Goal: Task Accomplishment & Management: Complete application form

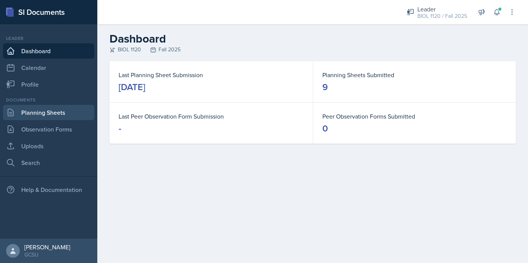
click at [63, 110] on link "Planning Sheets" at bounding box center [48, 112] width 91 height 15
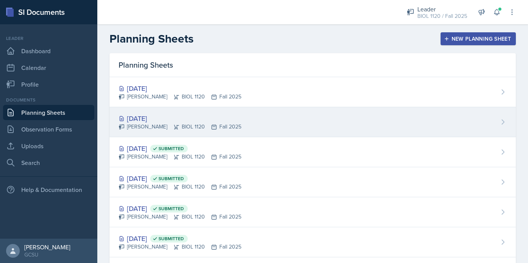
click at [271, 117] on div "Sep 29th, 2025 Emma Emmil BIOL 1120 Fall 2025" at bounding box center [312, 122] width 406 height 30
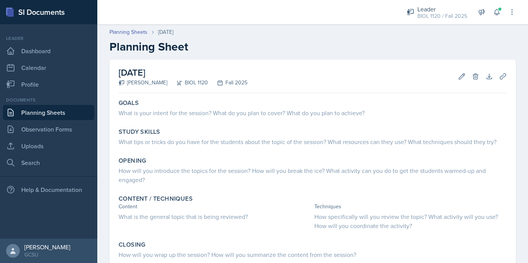
click at [68, 109] on link "Planning Sheets" at bounding box center [48, 112] width 91 height 15
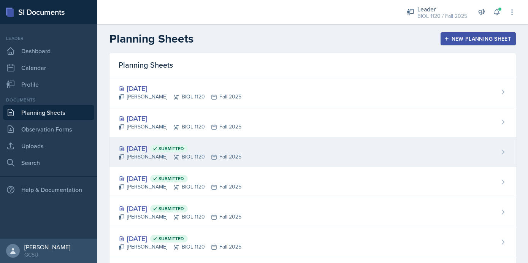
click at [235, 155] on div "Sep 24th, 2025 Submitted Emma Emmil BIOL 1120 Fall 2025" at bounding box center [312, 152] width 406 height 30
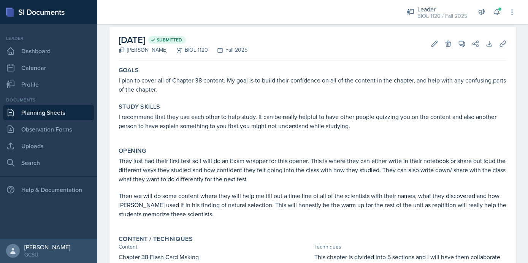
scroll to position [36, 0]
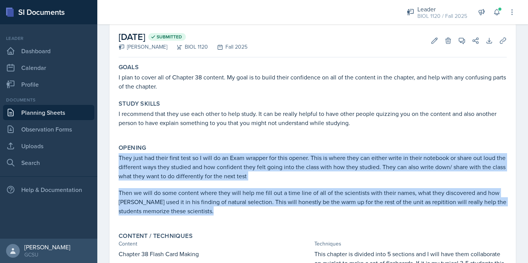
drag, startPoint x: 119, startPoint y: 158, endPoint x: 195, endPoint y: 219, distance: 97.4
click at [195, 219] on div "They just had their first test so I will do an Exam wrapper for this opener. Th…" at bounding box center [313, 188] width 388 height 70
copy div "They just had their first test so I will do an Exam wrapper for this opener. Th…"
click at [56, 114] on link "Planning Sheets" at bounding box center [48, 112] width 91 height 15
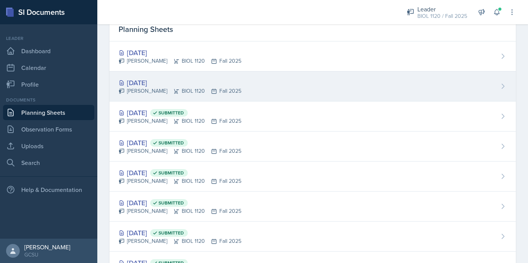
click at [181, 83] on div "Sep 29th, 2025" at bounding box center [180, 83] width 123 height 10
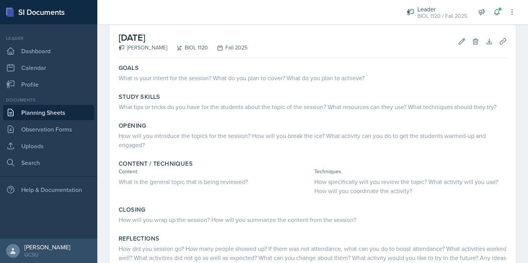
scroll to position [33, 0]
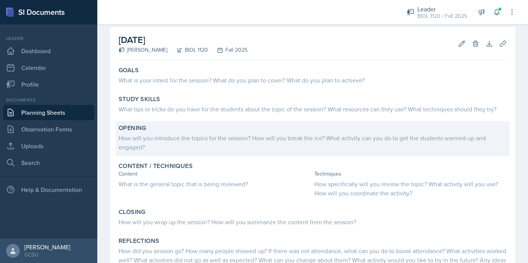
click at [258, 147] on div "How will you introduce the topics for the session? How will you break the ice? …" at bounding box center [313, 142] width 388 height 18
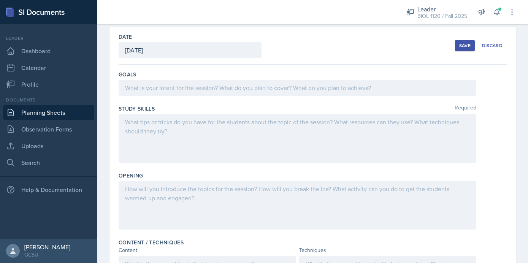
click at [190, 207] on div at bounding box center [298, 205] width 358 height 49
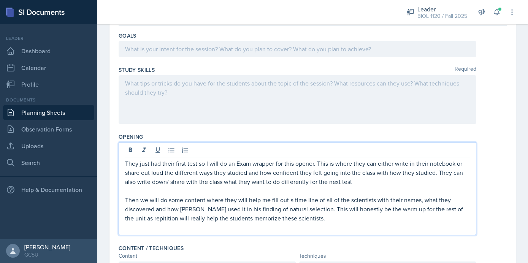
scroll to position [73, 0]
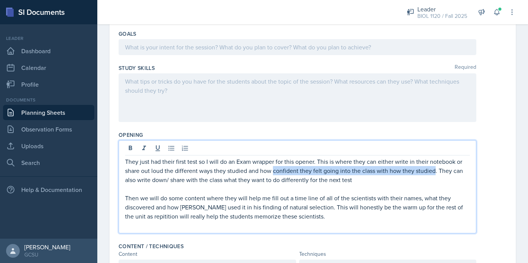
drag, startPoint x: 274, startPoint y: 171, endPoint x: 434, endPoint y: 171, distance: 160.8
click at [434, 171] on p "They just had their first test so I will do an Exam wrapper for this opener. Th…" at bounding box center [297, 170] width 345 height 27
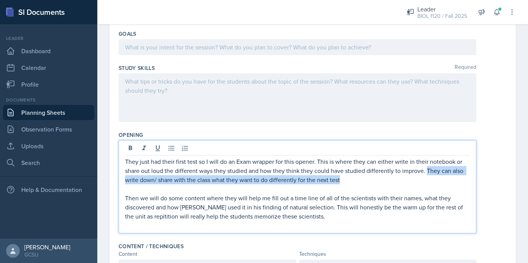
drag, startPoint x: 426, startPoint y: 171, endPoint x: 426, endPoint y: 176, distance: 4.9
click at [426, 176] on p "They just had their first test so I will do an Exam wrapper for this opener. Th…" at bounding box center [297, 170] width 345 height 27
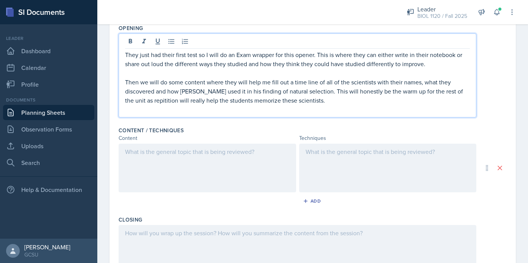
scroll to position [0, 0]
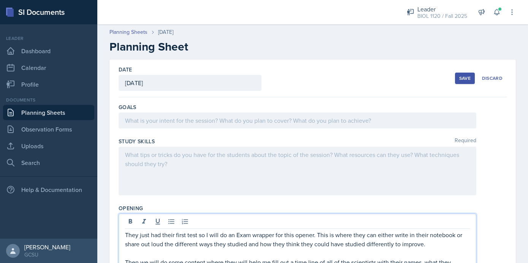
click at [325, 157] on div at bounding box center [298, 171] width 358 height 49
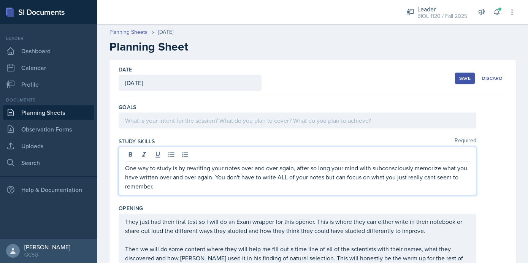
click at [179, 126] on div at bounding box center [298, 121] width 358 height 16
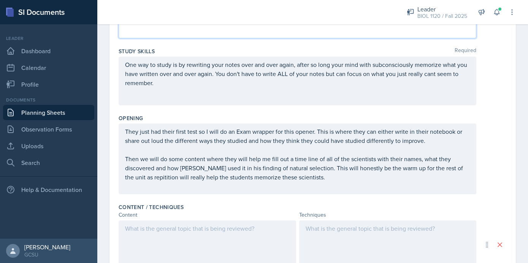
scroll to position [132, 0]
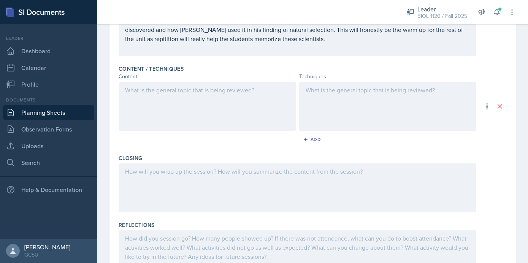
click at [355, 107] on div at bounding box center [388, 106] width 178 height 49
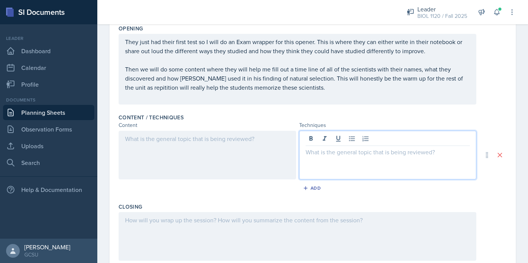
click at [250, 158] on div at bounding box center [208, 155] width 178 height 49
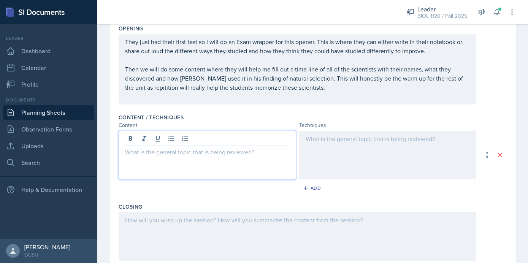
scroll to position [220, 0]
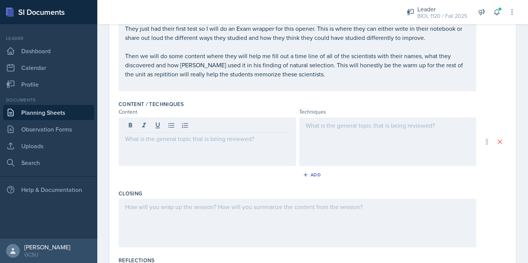
click at [493, 96] on div "Opening They just had their first test so I will do an Exam wrapper for this op…" at bounding box center [313, 52] width 388 height 89
click at [334, 124] on div at bounding box center [388, 141] width 178 height 49
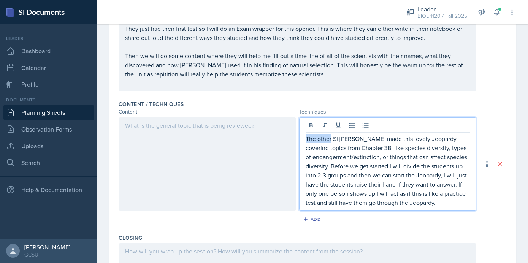
drag, startPoint x: 331, startPoint y: 140, endPoint x: 305, endPoint y: 139, distance: 26.3
click at [305, 139] on div "The other SI [PERSON_NAME] made this lovely Jeopardy covering topics from Chapt…" at bounding box center [388, 163] width 178 height 93
click at [328, 139] on p "A past SI Ashley made this lovely Jeopardy covering topics from Chapter 38, lik…" at bounding box center [388, 170] width 165 height 73
click at [350, 141] on p "A past SI, Ashley made this lovely Jeopardy covering topics from Chapter 38, li…" at bounding box center [388, 170] width 165 height 73
click at [234, 135] on div at bounding box center [208, 163] width 178 height 93
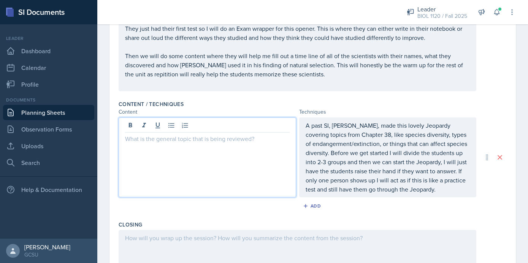
scroll to position [234, 0]
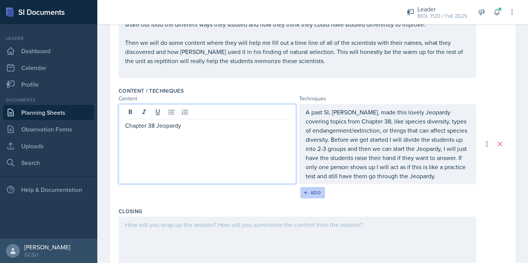
click at [312, 188] on button "Add" at bounding box center [312, 192] width 25 height 11
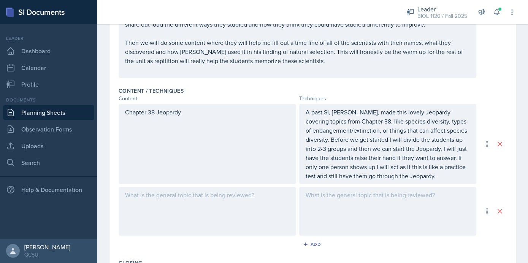
click at [275, 197] on div at bounding box center [208, 211] width 178 height 49
click at [360, 204] on div at bounding box center [388, 211] width 178 height 49
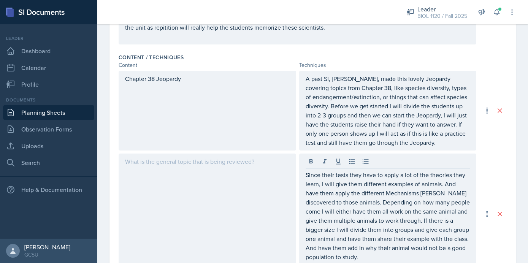
click at [261, 204] on div at bounding box center [208, 214] width 178 height 120
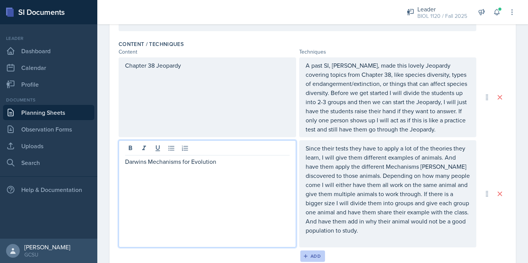
click at [315, 254] on div "Add" at bounding box center [312, 256] width 16 height 6
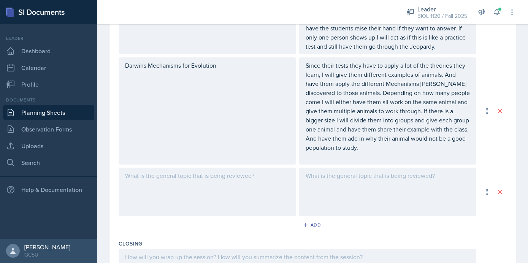
scroll to position [364, 0]
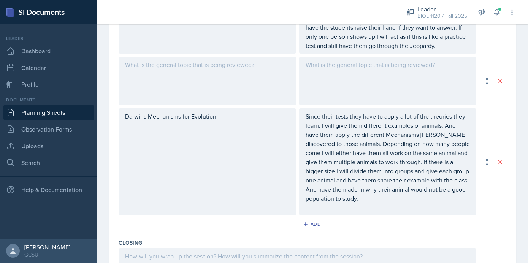
click at [251, 91] on div at bounding box center [208, 81] width 178 height 49
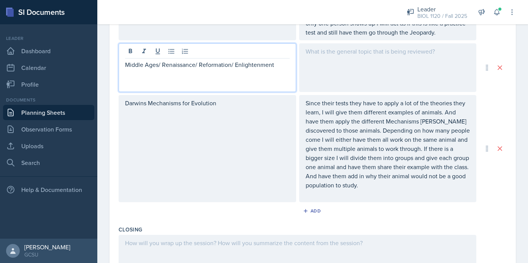
click at [342, 57] on div at bounding box center [388, 67] width 178 height 49
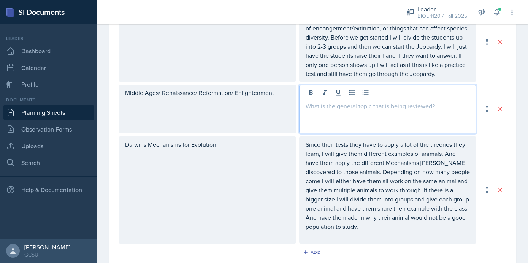
scroll to position [327, 0]
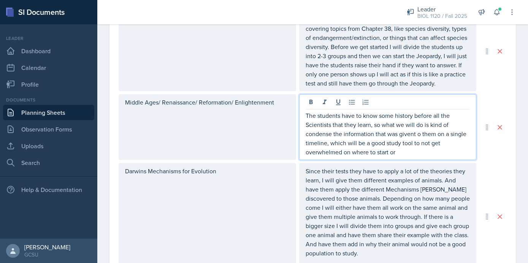
click at [415, 136] on p "The students have to know some history before all the Scientists that they lear…" at bounding box center [388, 134] width 165 height 46
click at [406, 154] on p "The students have to know some history before all the Scientists that they lear…" at bounding box center [388, 134] width 165 height 46
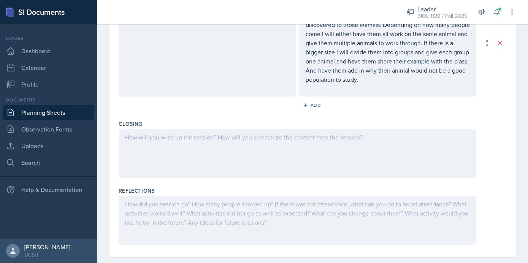
click at [401, 167] on div at bounding box center [298, 153] width 358 height 49
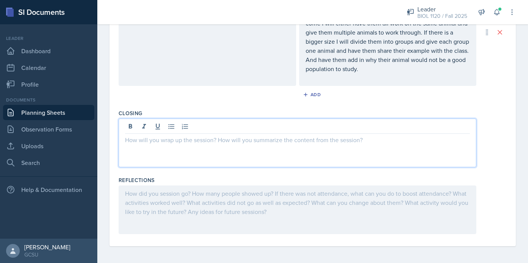
scroll to position [517, 0]
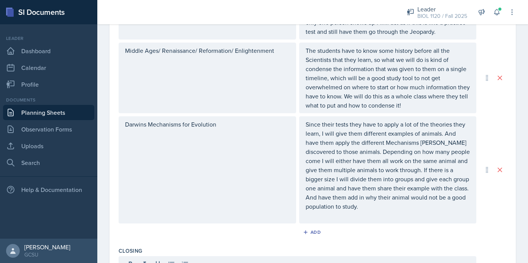
click at [210, 75] on div "Middle Ages/ Renaissance/ Reformation/ Enlightenment" at bounding box center [208, 78] width 178 height 71
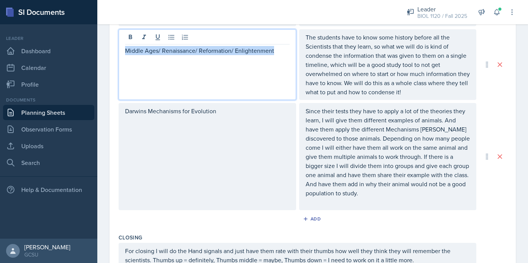
drag, startPoint x: 273, startPoint y: 51, endPoint x: 120, endPoint y: 53, distance: 153.6
click at [120, 52] on div "Middle Ages/ Renaissance/ Reformation/ Enlightenment" at bounding box center [208, 64] width 178 height 71
copy p "Middle Ages/ Renaissance/ Reformation/ Enlightenment"
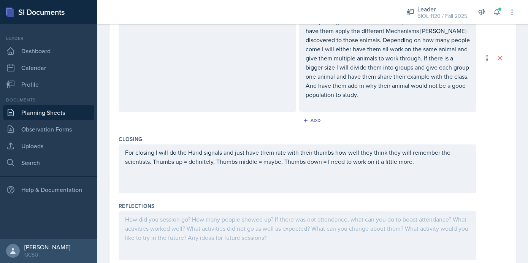
scroll to position [517, 0]
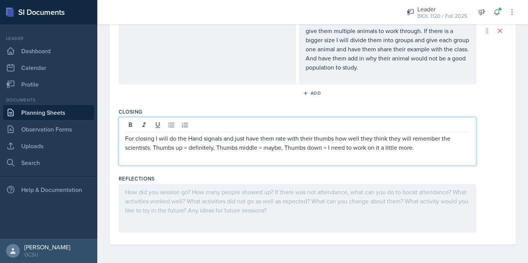
click at [271, 131] on div "For closing I will do the Hand signals and just have them rate with their thumb…" at bounding box center [298, 141] width 358 height 49
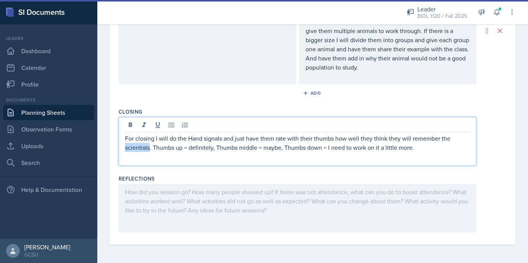
drag, startPoint x: 149, startPoint y: 148, endPoint x: 123, endPoint y: 147, distance: 25.5
click at [123, 147] on div "For closing I will do the Hand signals and just have them rate with their thumb…" at bounding box center [298, 141] width 358 height 49
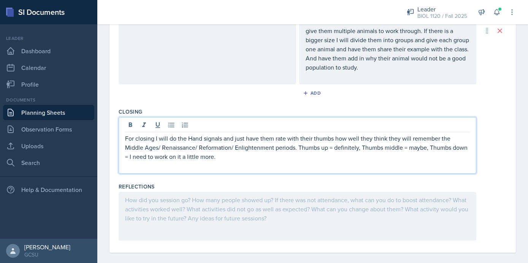
click at [498, 190] on div "Reflections" at bounding box center [313, 187] width 388 height 8
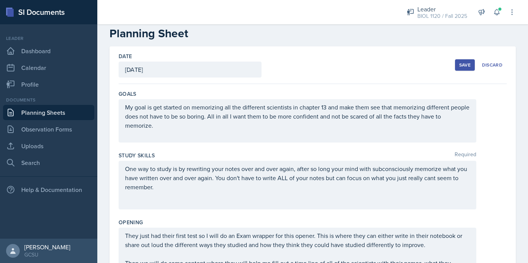
scroll to position [0, 0]
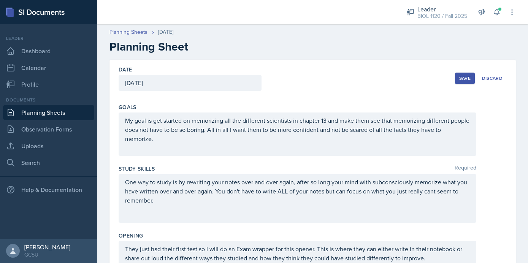
click at [460, 81] on div "Save" at bounding box center [464, 78] width 11 height 6
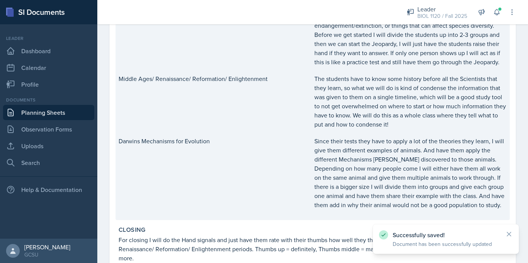
scroll to position [380, 0]
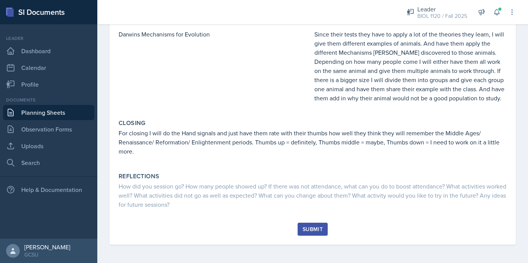
click at [308, 233] on button "Submit" at bounding box center [313, 229] width 30 height 13
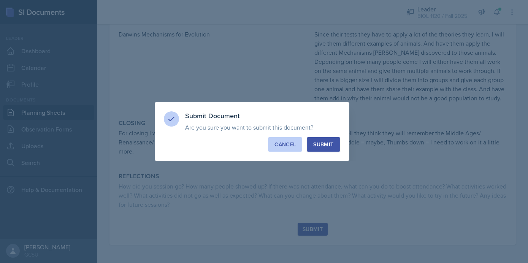
click at [281, 147] on div "Cancel" at bounding box center [284, 145] width 21 height 8
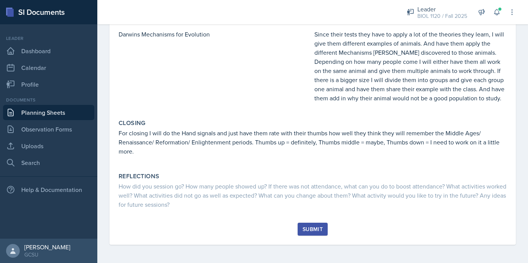
click at [304, 231] on div "Submit" at bounding box center [313, 229] width 20 height 6
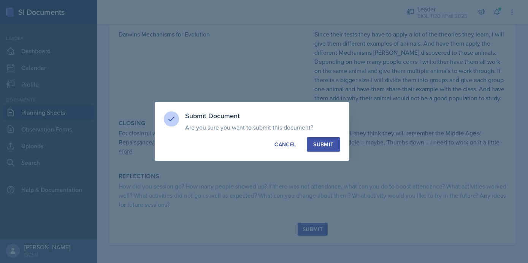
click at [328, 146] on div "Submit" at bounding box center [323, 145] width 20 height 8
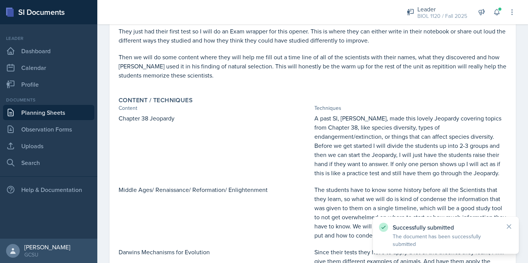
scroll to position [0, 0]
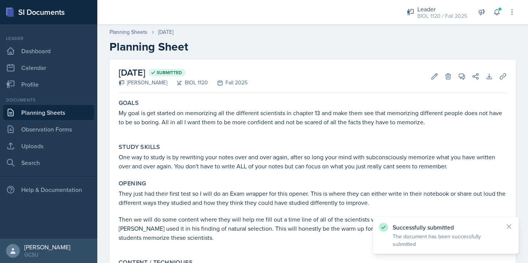
click at [49, 109] on link "Planning Sheets" at bounding box center [48, 112] width 91 height 15
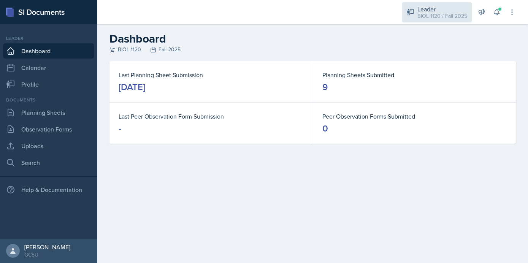
click at [445, 17] on div "BIOL 1120 / Fall 2025" at bounding box center [442, 16] width 50 height 8
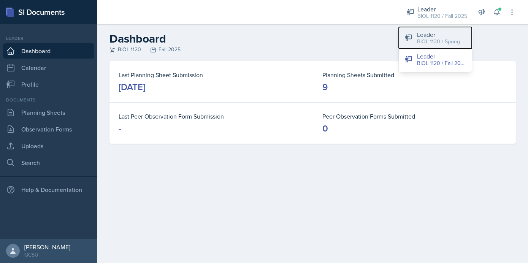
click at [440, 33] on div "Leader" at bounding box center [441, 34] width 49 height 9
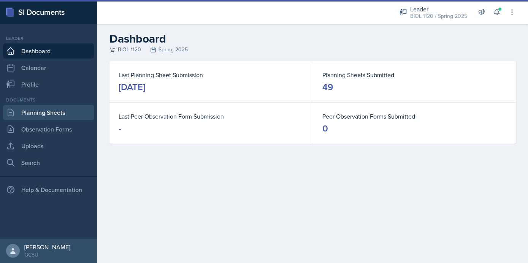
click at [45, 112] on link "Planning Sheets" at bounding box center [48, 112] width 91 height 15
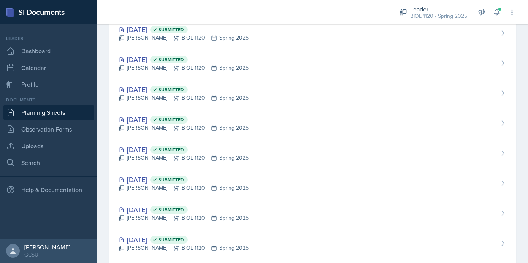
scroll to position [1165, 0]
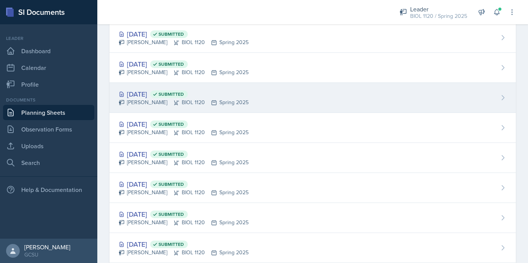
click at [334, 95] on div "[DATE] Submitted [PERSON_NAME] BIOL 1120 Spring 2025" at bounding box center [312, 98] width 406 height 30
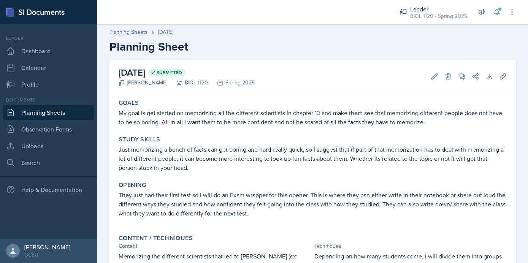
click at [35, 110] on link "Planning Sheets" at bounding box center [48, 112] width 91 height 15
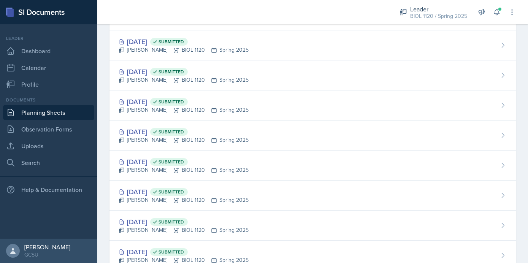
scroll to position [1065, 0]
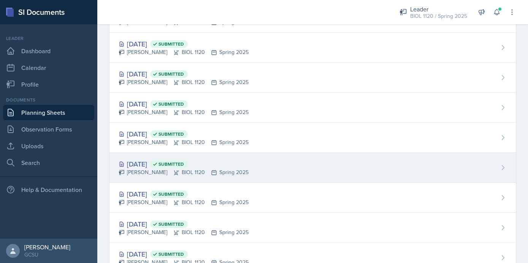
click at [243, 172] on div "[DATE] Submitted [PERSON_NAME] BIOL 1120 Spring 2025" at bounding box center [312, 168] width 406 height 30
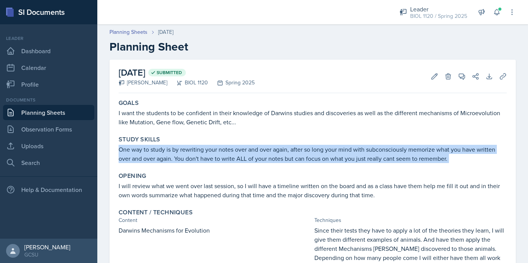
drag, startPoint x: 119, startPoint y: 151, endPoint x: 448, endPoint y: 167, distance: 330.0
copy div "One way to study is by rewriting your notes over and over again, after so long …"
click at [70, 107] on link "Planning Sheets" at bounding box center [48, 112] width 91 height 15
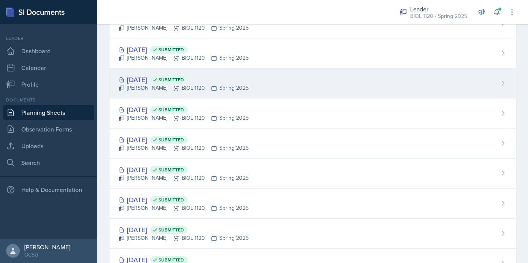
scroll to position [1092, 0]
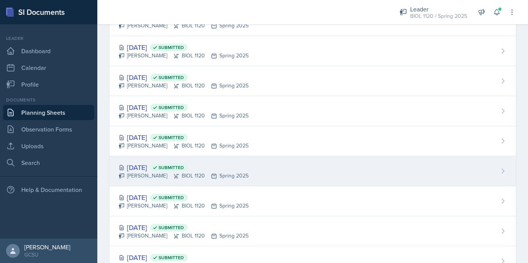
click at [268, 164] on div "[DATE] Submitted [PERSON_NAME] BIOL 1120 Spring 2025" at bounding box center [312, 171] width 406 height 30
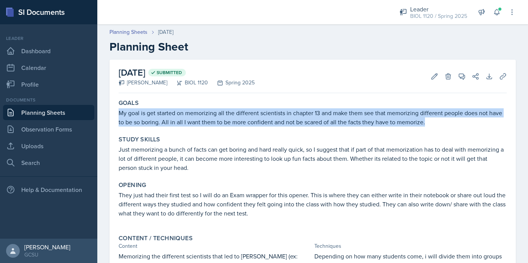
drag, startPoint x: 119, startPoint y: 114, endPoint x: 430, endPoint y: 123, distance: 311.4
click at [430, 123] on p "My goal is get started on memorizing all the different scientists in chapter 13…" at bounding box center [313, 117] width 388 height 18
copy p "My goal is get started on memorizing all the different scientists in chapter 13…"
click at [59, 115] on link "Planning Sheets" at bounding box center [48, 112] width 91 height 15
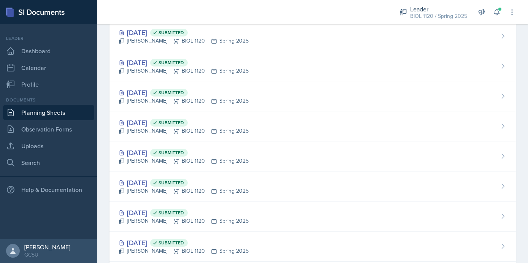
scroll to position [370, 0]
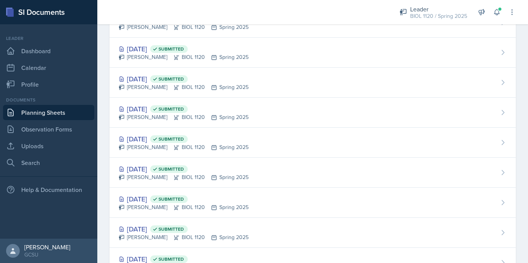
click at [271, 108] on div "[DATE] Submitted [PERSON_NAME] BIOL 1120 Spring 2025" at bounding box center [312, 113] width 406 height 30
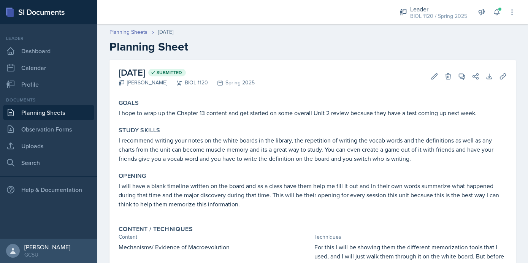
click at [61, 113] on link "Planning Sheets" at bounding box center [48, 112] width 91 height 15
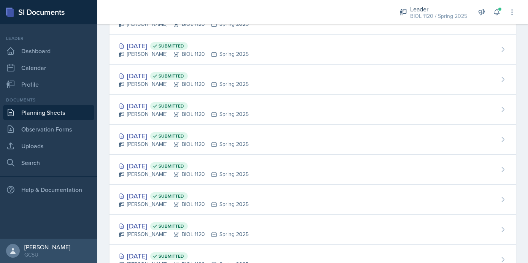
scroll to position [360, 0]
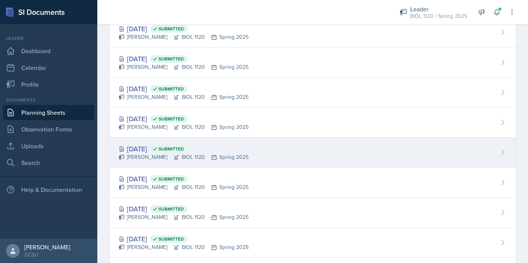
click at [231, 151] on div "[DATE] Submitted" at bounding box center [184, 149] width 130 height 10
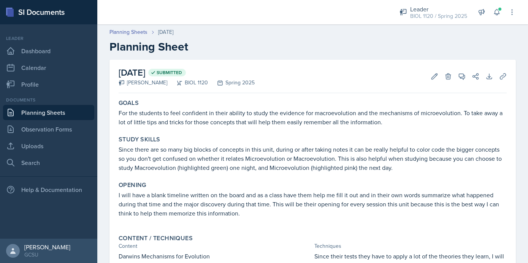
click at [65, 111] on link "Planning Sheets" at bounding box center [48, 112] width 91 height 15
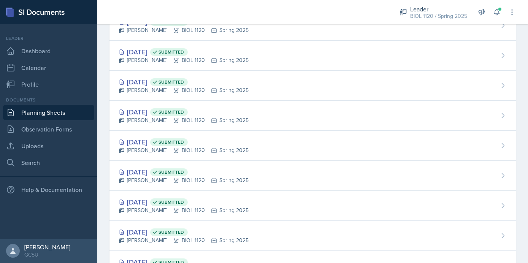
scroll to position [398, 0]
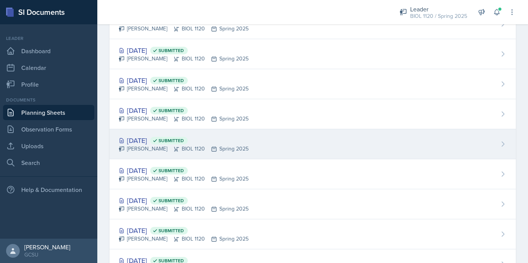
click at [282, 143] on div "[DATE] Submitted [PERSON_NAME] BIOL 1120 Spring 2025" at bounding box center [312, 144] width 406 height 30
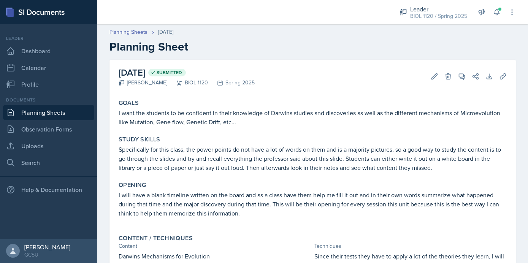
click at [76, 115] on link "Planning Sheets" at bounding box center [48, 112] width 91 height 15
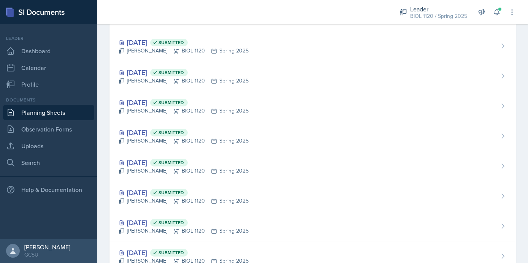
scroll to position [408, 0]
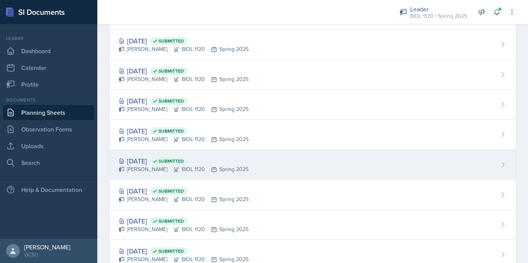
click at [278, 167] on div "[DATE] Submitted [PERSON_NAME] BIOL 1120 Spring 2025" at bounding box center [312, 165] width 406 height 30
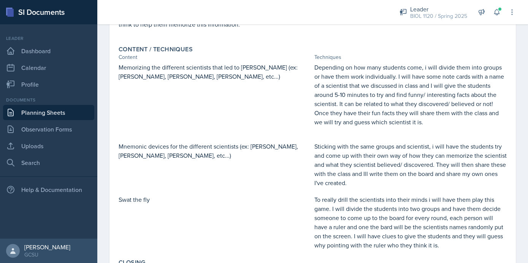
scroll to position [195, 0]
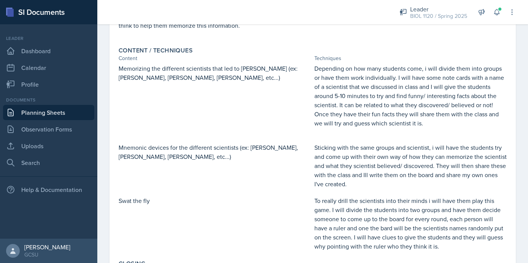
click at [62, 113] on link "Planning Sheets" at bounding box center [48, 112] width 91 height 15
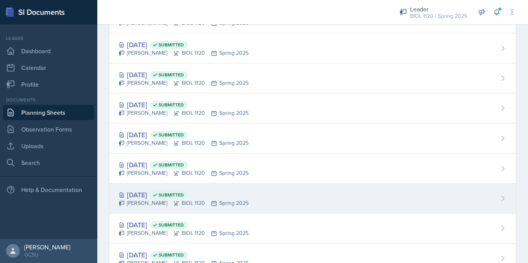
scroll to position [130, 0]
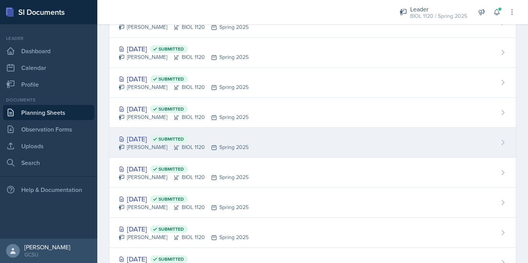
click at [278, 143] on div "[DATE] Submitted [PERSON_NAME] BIOL 1120 Spring 2025" at bounding box center [312, 143] width 406 height 30
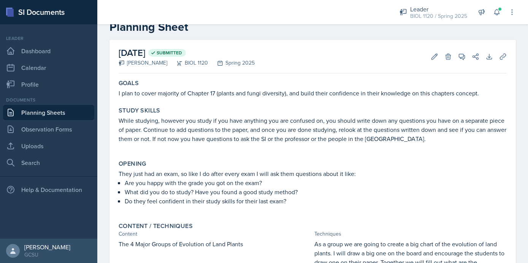
scroll to position [17, 0]
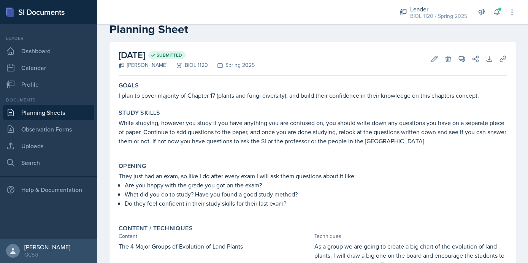
click at [59, 113] on link "Planning Sheets" at bounding box center [48, 112] width 91 height 15
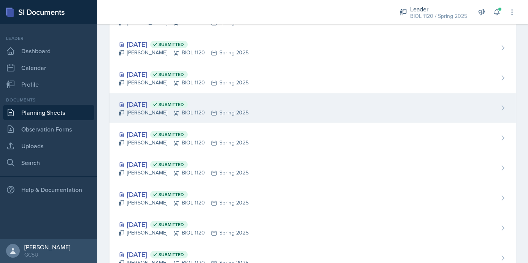
scroll to position [75, 0]
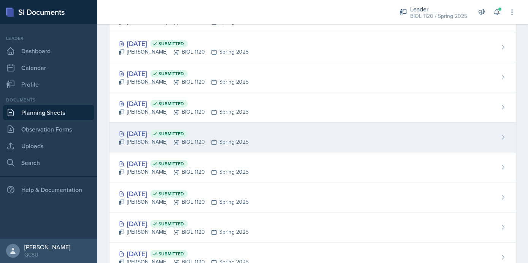
click at [245, 144] on div "[DATE] Submitted [PERSON_NAME] BIOL 1120 Spring 2025" at bounding box center [312, 137] width 406 height 30
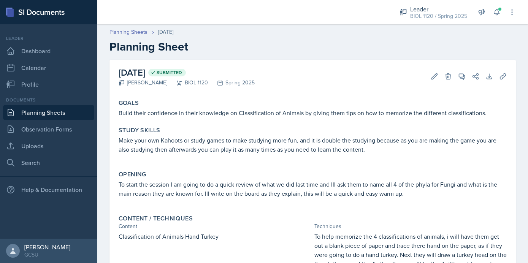
click at [65, 114] on link "Planning Sheets" at bounding box center [48, 112] width 91 height 15
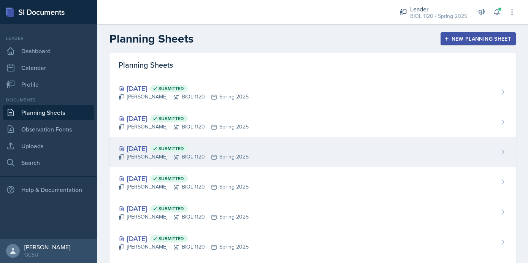
click at [252, 152] on div "[DATE] Submitted [PERSON_NAME] BIOL 1120 Spring 2025" at bounding box center [312, 152] width 406 height 30
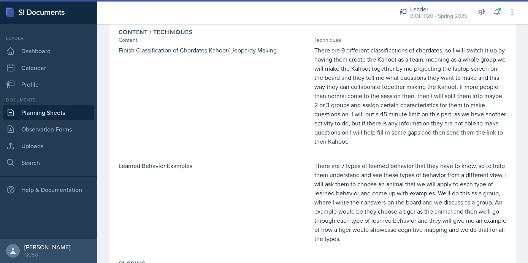
scroll to position [182, 0]
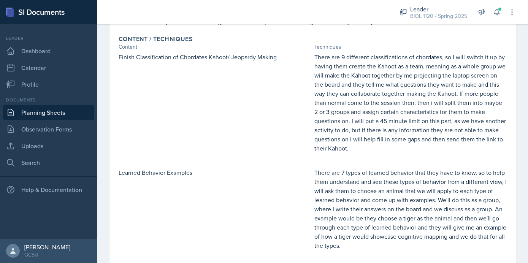
click at [58, 114] on link "Planning Sheets" at bounding box center [48, 112] width 91 height 15
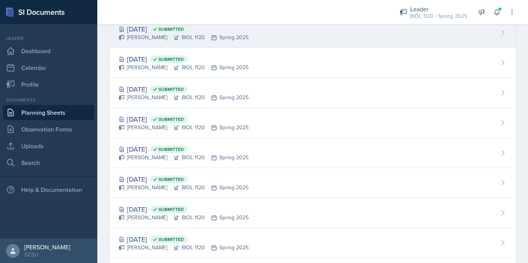
scroll to position [330, 0]
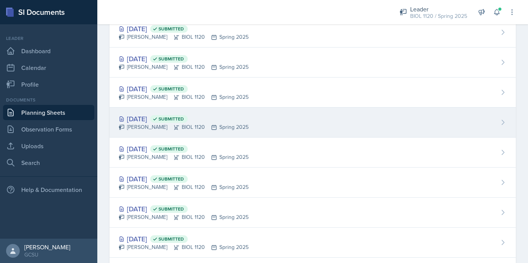
click at [219, 128] on div "[PERSON_NAME] BIOL 1120 Spring 2025" at bounding box center [184, 127] width 130 height 8
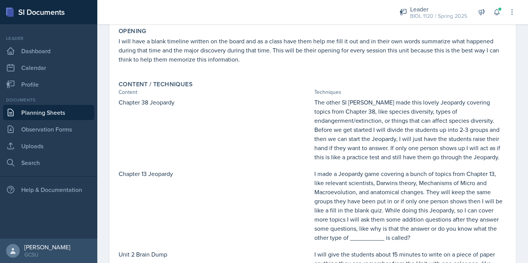
scroll to position [155, 0]
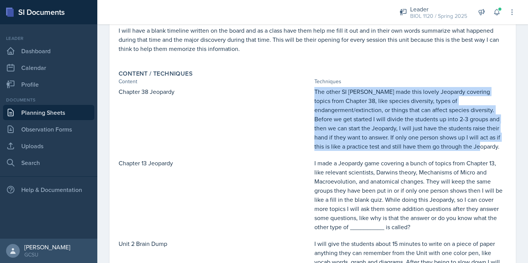
drag, startPoint x: 315, startPoint y: 101, endPoint x: 428, endPoint y: 159, distance: 127.0
click at [428, 151] on p "The other SI [PERSON_NAME] made this lovely Jeopardy covering topics from Chapt…" at bounding box center [410, 119] width 193 height 64
copy p "The other SI [PERSON_NAME] made this lovely Jeopardy covering topics from Chapt…"
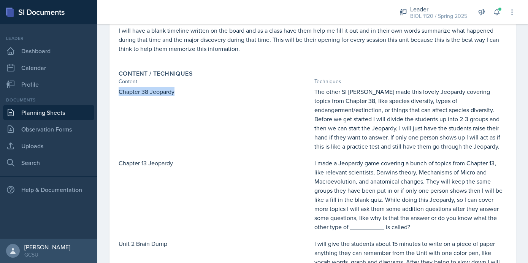
drag, startPoint x: 174, startPoint y: 101, endPoint x: 111, endPoint y: 97, distance: 63.2
click at [111, 97] on div "[DATE] Submitted [PERSON_NAME] BIOL 1120 Spring 2025 Edit Delete View Comments …" at bounding box center [312, 173] width 406 height 539
copy p "Chapter 38 Jeopardy"
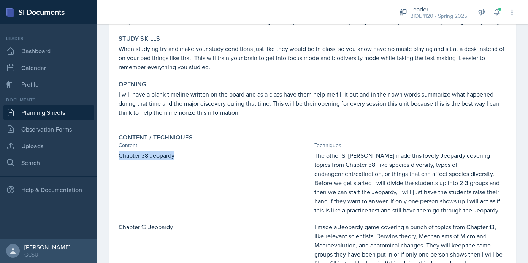
scroll to position [0, 0]
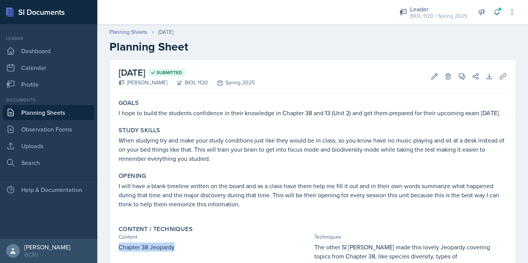
click at [59, 114] on link "Planning Sheets" at bounding box center [48, 112] width 91 height 15
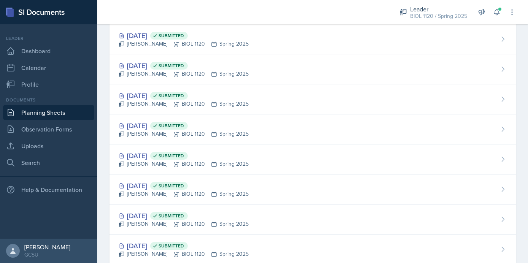
scroll to position [365, 0]
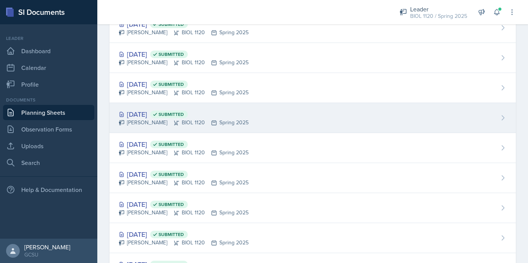
click at [239, 116] on div "[DATE] Submitted [PERSON_NAME] BIOL 1120 Spring 2025" at bounding box center [312, 118] width 406 height 30
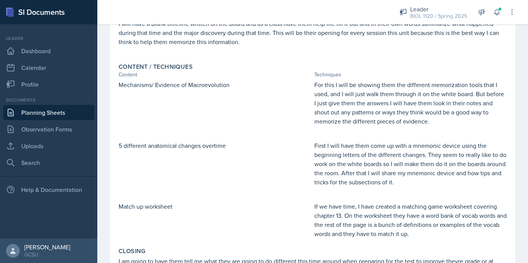
scroll to position [182, 0]
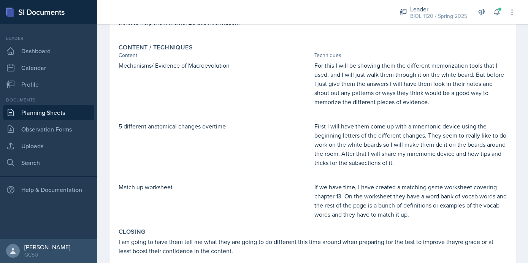
click at [66, 118] on link "Planning Sheets" at bounding box center [48, 112] width 91 height 15
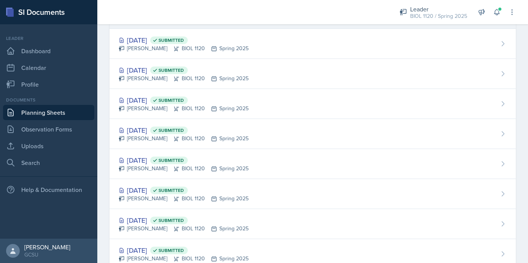
scroll to position [350, 0]
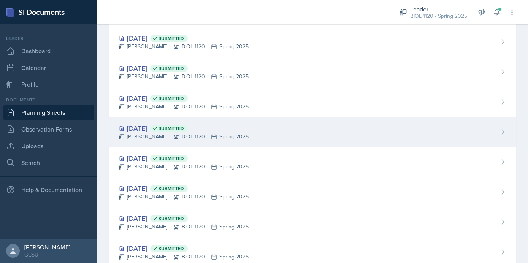
click at [279, 130] on div "[DATE] Submitted [PERSON_NAME] BIOL 1120 Spring 2025" at bounding box center [312, 132] width 406 height 30
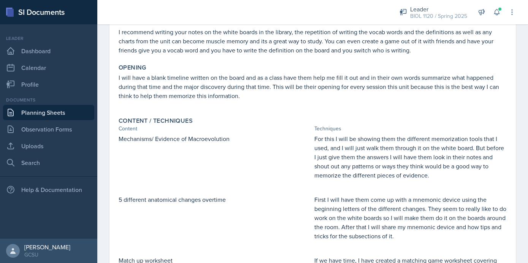
scroll to position [112, 0]
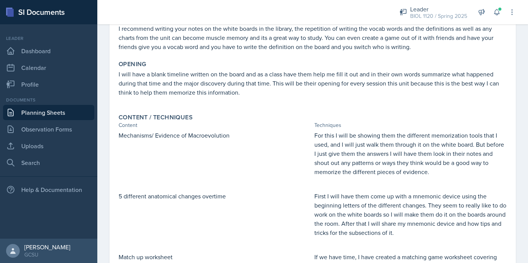
click at [68, 118] on link "Planning Sheets" at bounding box center [48, 112] width 91 height 15
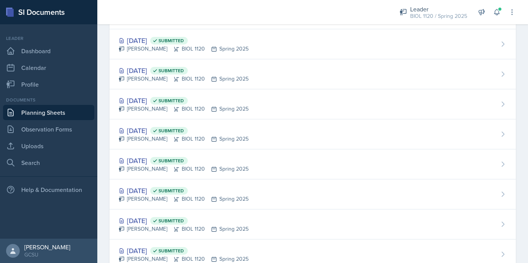
scroll to position [407, 0]
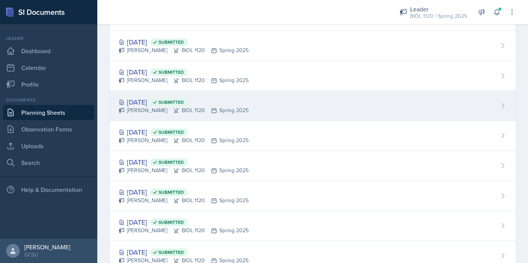
click at [269, 111] on div "[DATE] Submitted [PERSON_NAME] BIOL 1120 Spring 2025" at bounding box center [312, 106] width 406 height 30
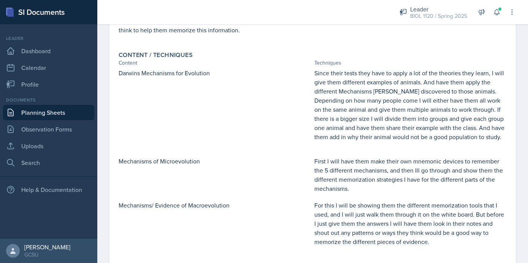
scroll to position [182, 0]
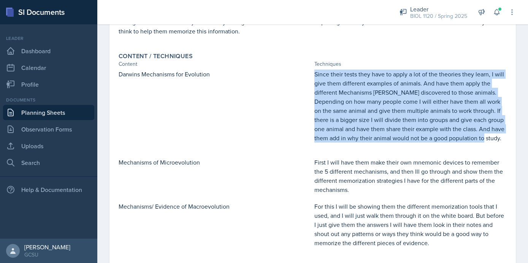
drag, startPoint x: 315, startPoint y: 74, endPoint x: 513, endPoint y: 141, distance: 209.0
click at [513, 140] on div "[DATE] Submitted [PERSON_NAME] BIOL 1120 Spring 2025 Edit Delete View Comments …" at bounding box center [312, 127] width 406 height 499
copy p "Since their tests they have to apply a lot of the theories they learn, I will g…"
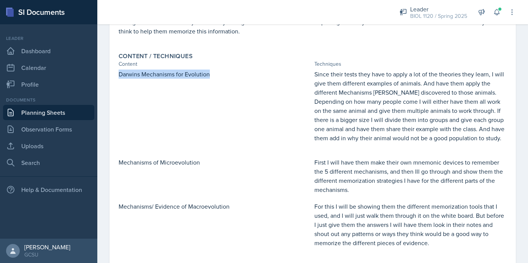
drag, startPoint x: 209, startPoint y: 74, endPoint x: 118, endPoint y: 77, distance: 90.9
click at [117, 77] on div "Content / Techniques Content Techniques Darwins Mechanisms for Evolution Since …" at bounding box center [313, 153] width 394 height 209
copy p "Darwins Mechanisms for Evolution"
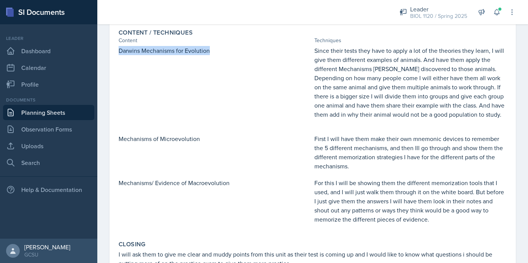
scroll to position [189, 0]
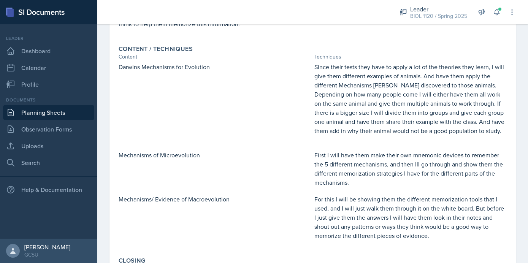
click at [261, 128] on div "Darwins Mechanisms for Evolution" at bounding box center [215, 102] width 193 height 81
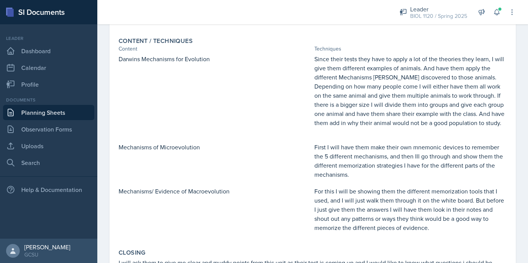
click at [284, 119] on div "Darwins Mechanisms for Evolution" at bounding box center [215, 94] width 193 height 81
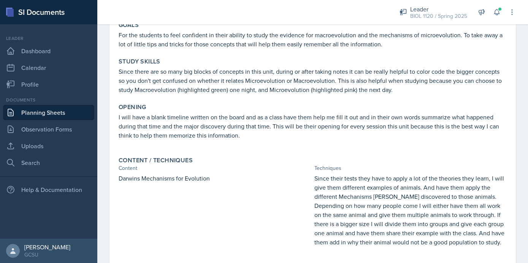
scroll to position [0, 0]
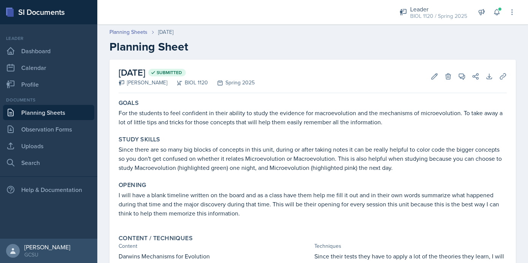
click at [72, 110] on link "Planning Sheets" at bounding box center [48, 112] width 91 height 15
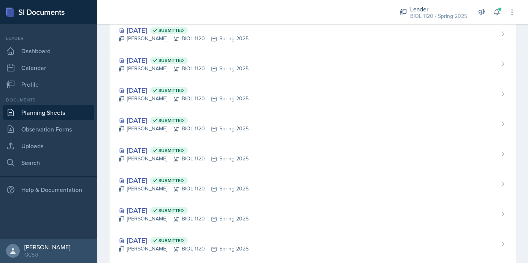
scroll to position [449, 0]
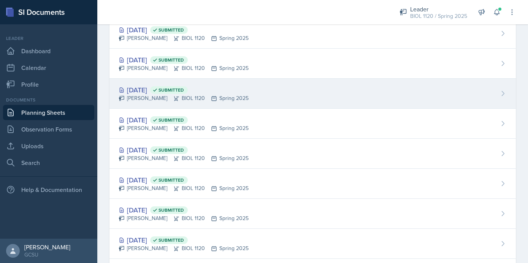
click at [255, 95] on div "[DATE] Submitted [PERSON_NAME] BIOL 1120 Spring 2025" at bounding box center [312, 94] width 406 height 30
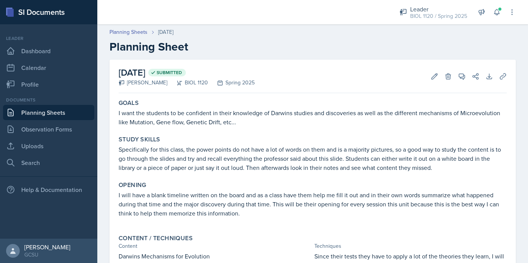
click at [54, 110] on link "Planning Sheets" at bounding box center [48, 112] width 91 height 15
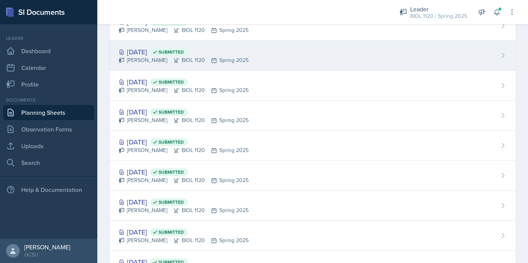
scroll to position [370, 0]
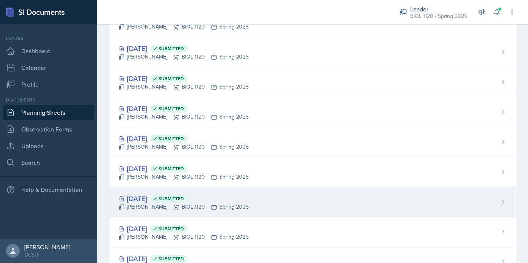
click at [241, 199] on div "[DATE] Submitted [PERSON_NAME] BIOL 1120 Spring 2025" at bounding box center [312, 202] width 406 height 30
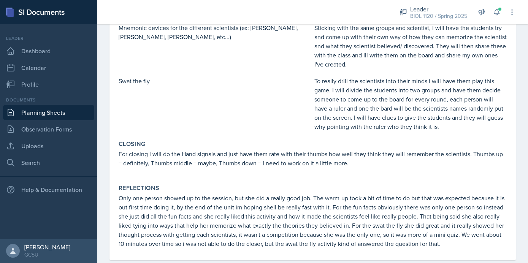
scroll to position [331, 0]
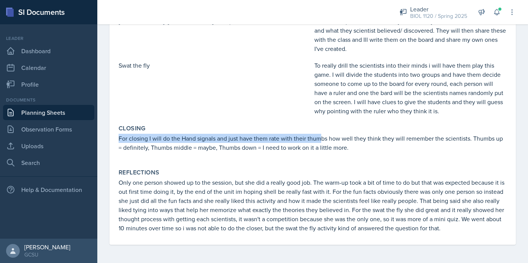
drag, startPoint x: 118, startPoint y: 139, endPoint x: 319, endPoint y: 135, distance: 200.3
click at [319, 135] on p "For closing I will do the Hand signals and just have them rate with their thumb…" at bounding box center [313, 143] width 388 height 18
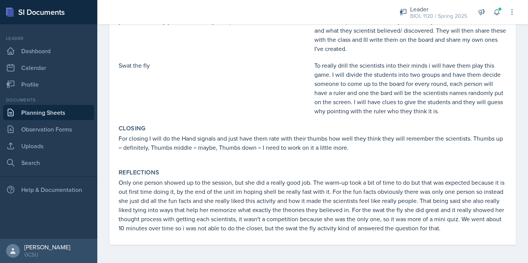
click at [347, 145] on p "For closing I will do the Hand signals and just have them rate with their thumb…" at bounding box center [313, 143] width 388 height 18
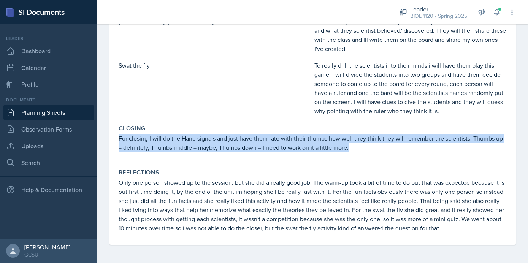
drag, startPoint x: 120, startPoint y: 137, endPoint x: 365, endPoint y: 151, distance: 245.5
click at [366, 150] on p "For closing I will do the Hand signals and just have them rate with their thumb…" at bounding box center [313, 143] width 388 height 18
copy p "For closing I will do the Hand signals and just have them rate with their thumb…"
